Goal: Find specific page/section: Find specific page/section

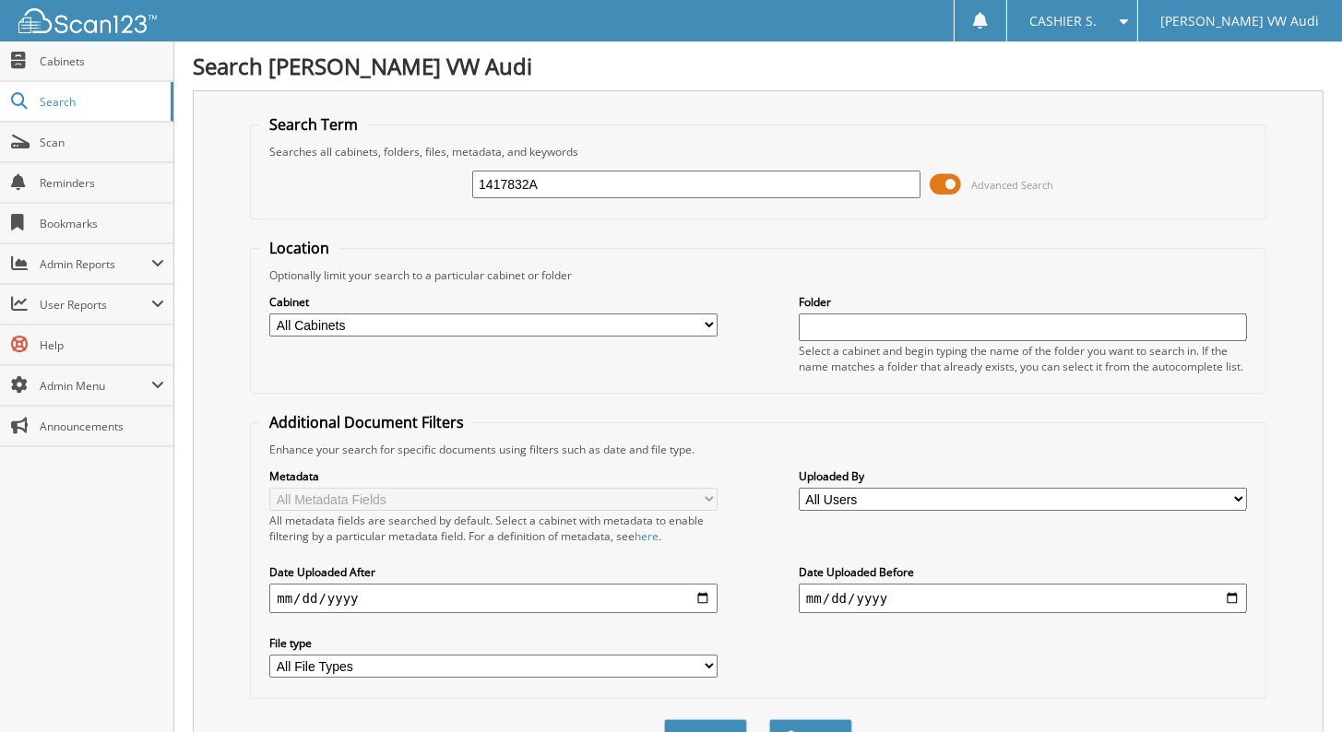
type input "1417832A"
click at [769, 719] on button "Search" at bounding box center [810, 736] width 83 height 34
click at [949, 179] on span at bounding box center [945, 185] width 31 height 28
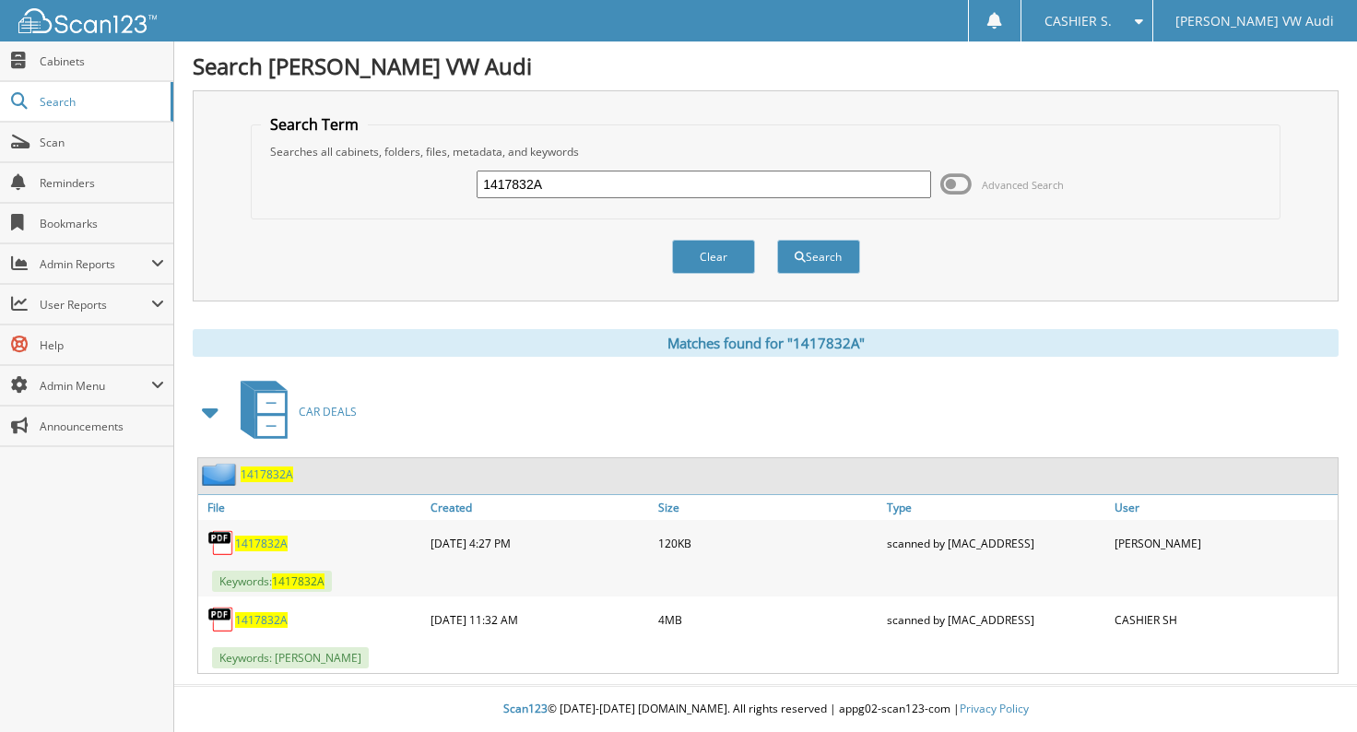
click at [253, 612] on span "1417832A" at bounding box center [261, 620] width 53 height 16
